Goal: Task Accomplishment & Management: Use online tool/utility

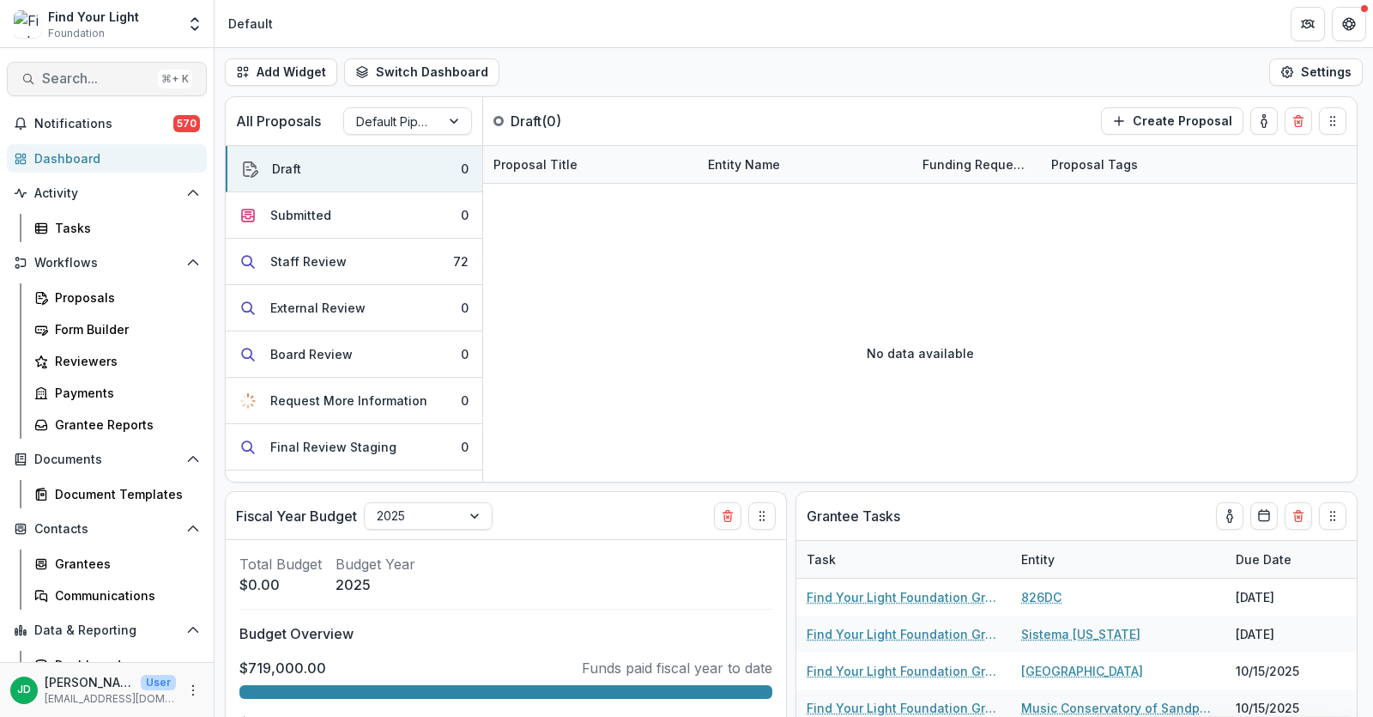
click at [58, 76] on span "Search..." at bounding box center [96, 78] width 109 height 16
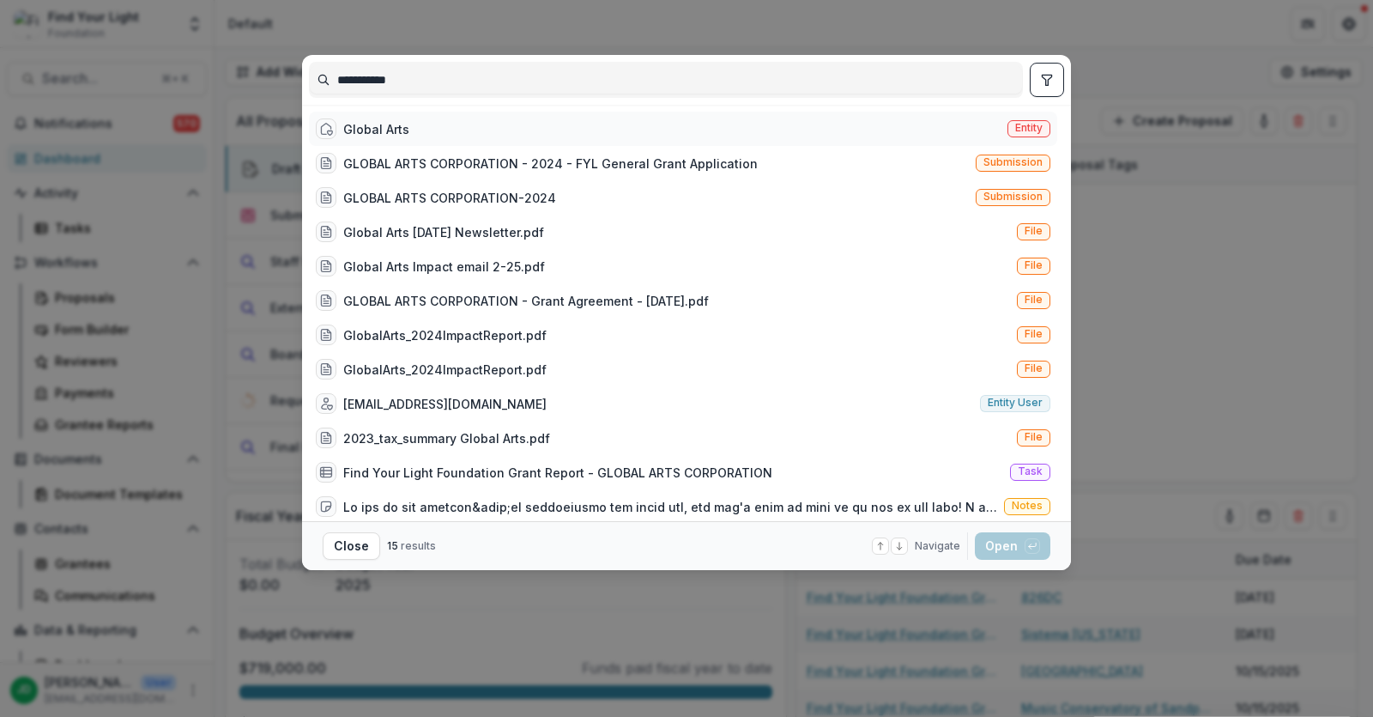
type input "**********"
click at [353, 132] on div "Global Arts" at bounding box center [376, 129] width 66 height 18
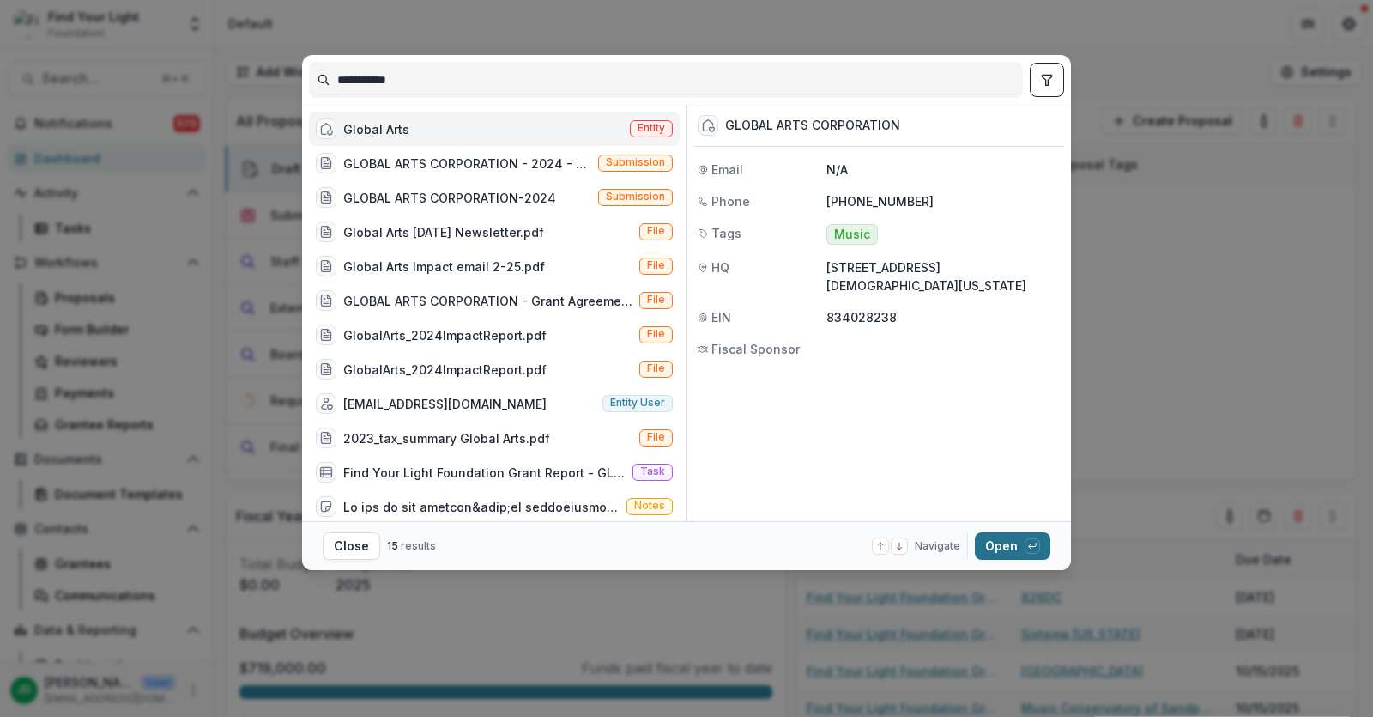
click at [990, 542] on button "Open with enter key" at bounding box center [1013, 545] width 76 height 27
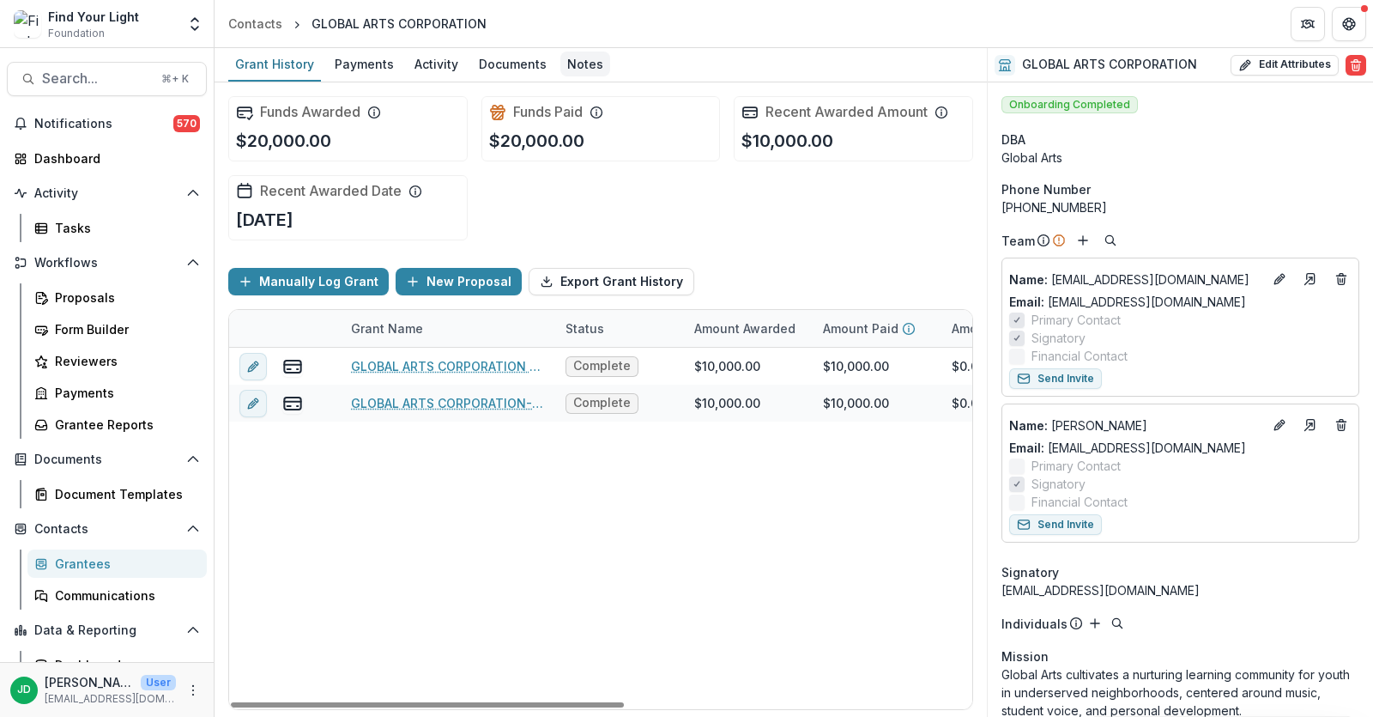
click at [590, 65] on div "Notes" at bounding box center [585, 63] width 50 height 25
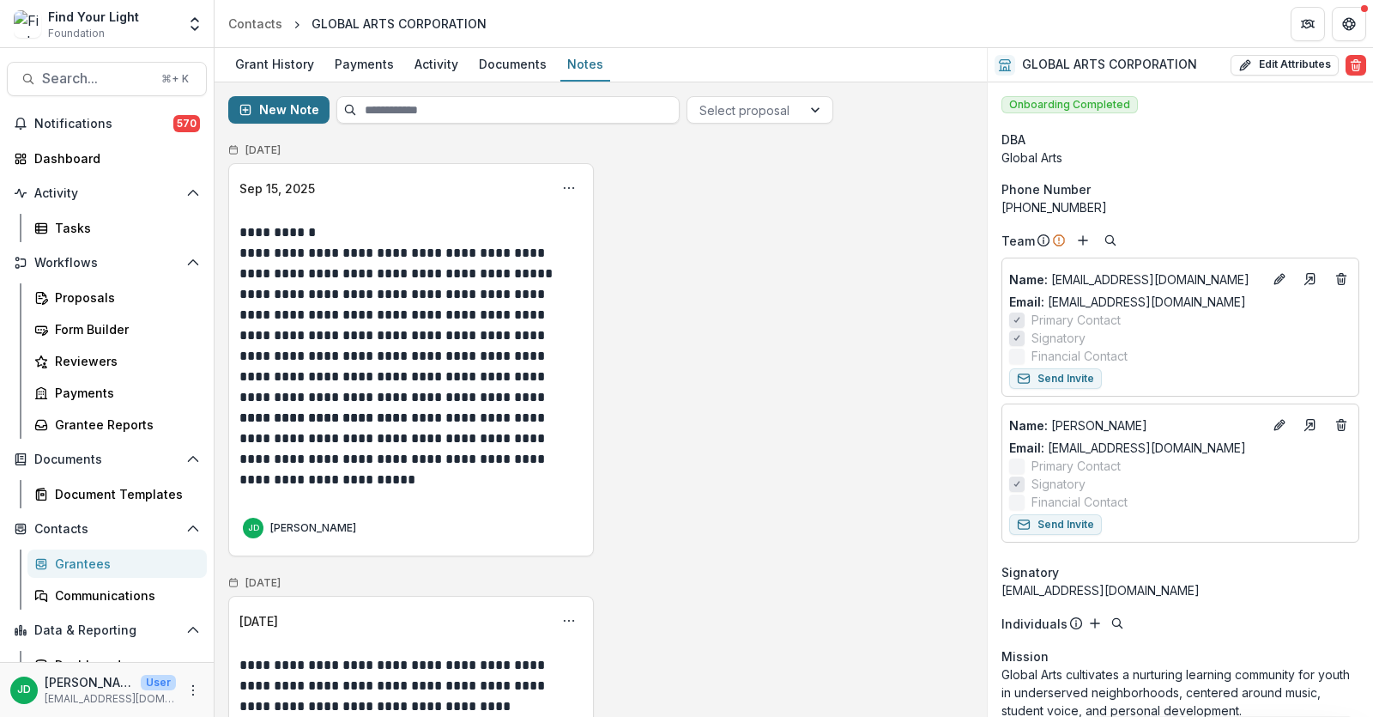
click at [266, 106] on button "New Note" at bounding box center [278, 109] width 101 height 27
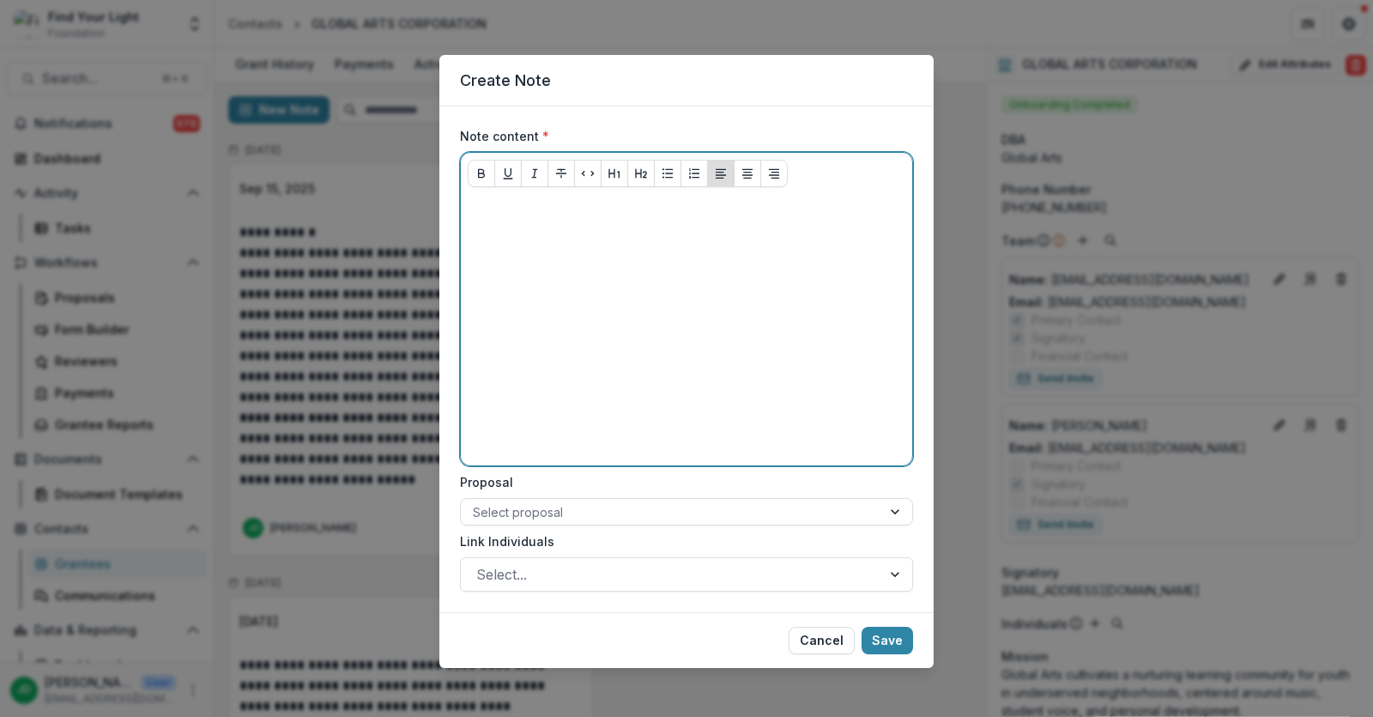
click at [531, 212] on p at bounding box center [687, 210] width 438 height 19
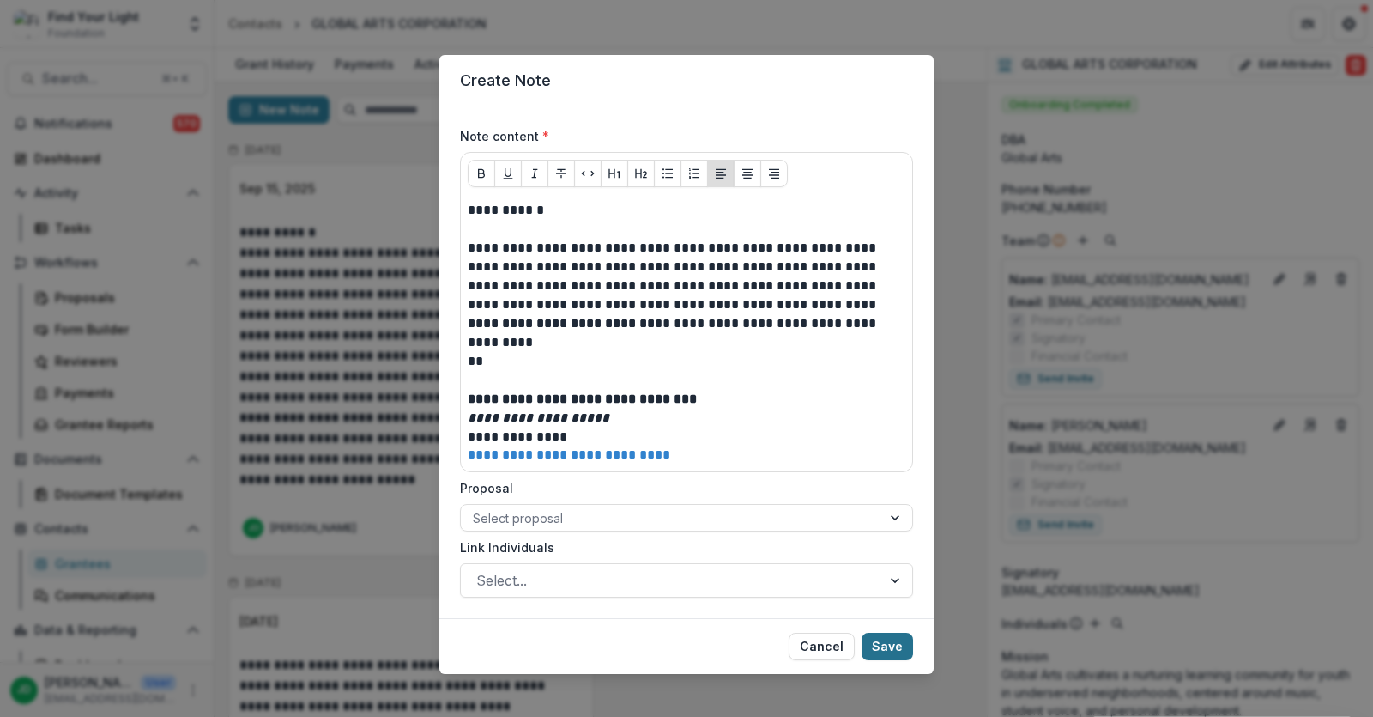
click at [889, 635] on button "Save" at bounding box center [887, 646] width 51 height 27
